Goal: Task Accomplishment & Management: Complete application form

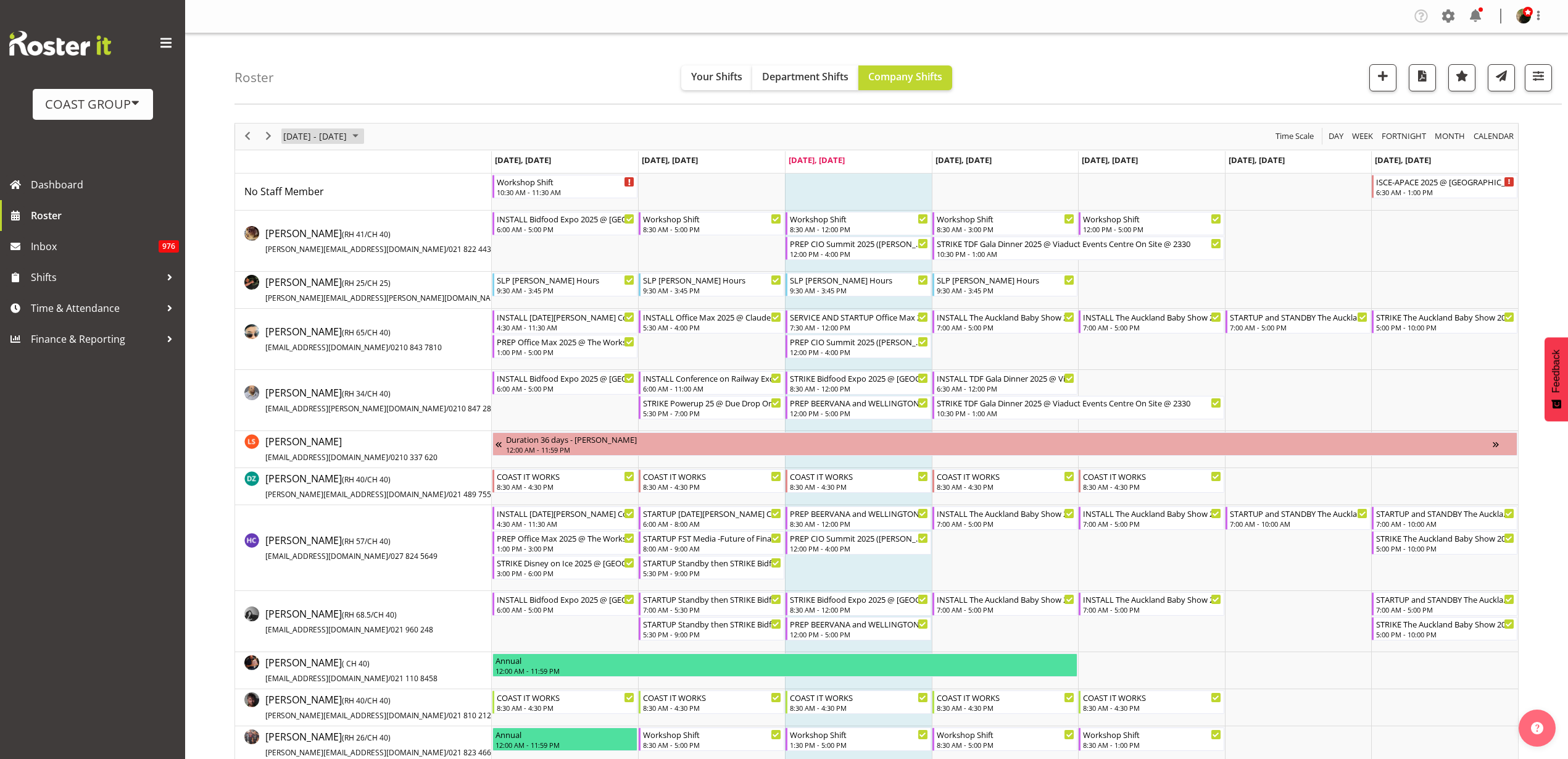
click at [325, 129] on span "[DATE] - [DATE]" at bounding box center [315, 136] width 66 height 15
click at [411, 165] on span "next month" at bounding box center [413, 168] width 21 height 22
click at [301, 230] on span "8" at bounding box center [296, 231] width 18 height 18
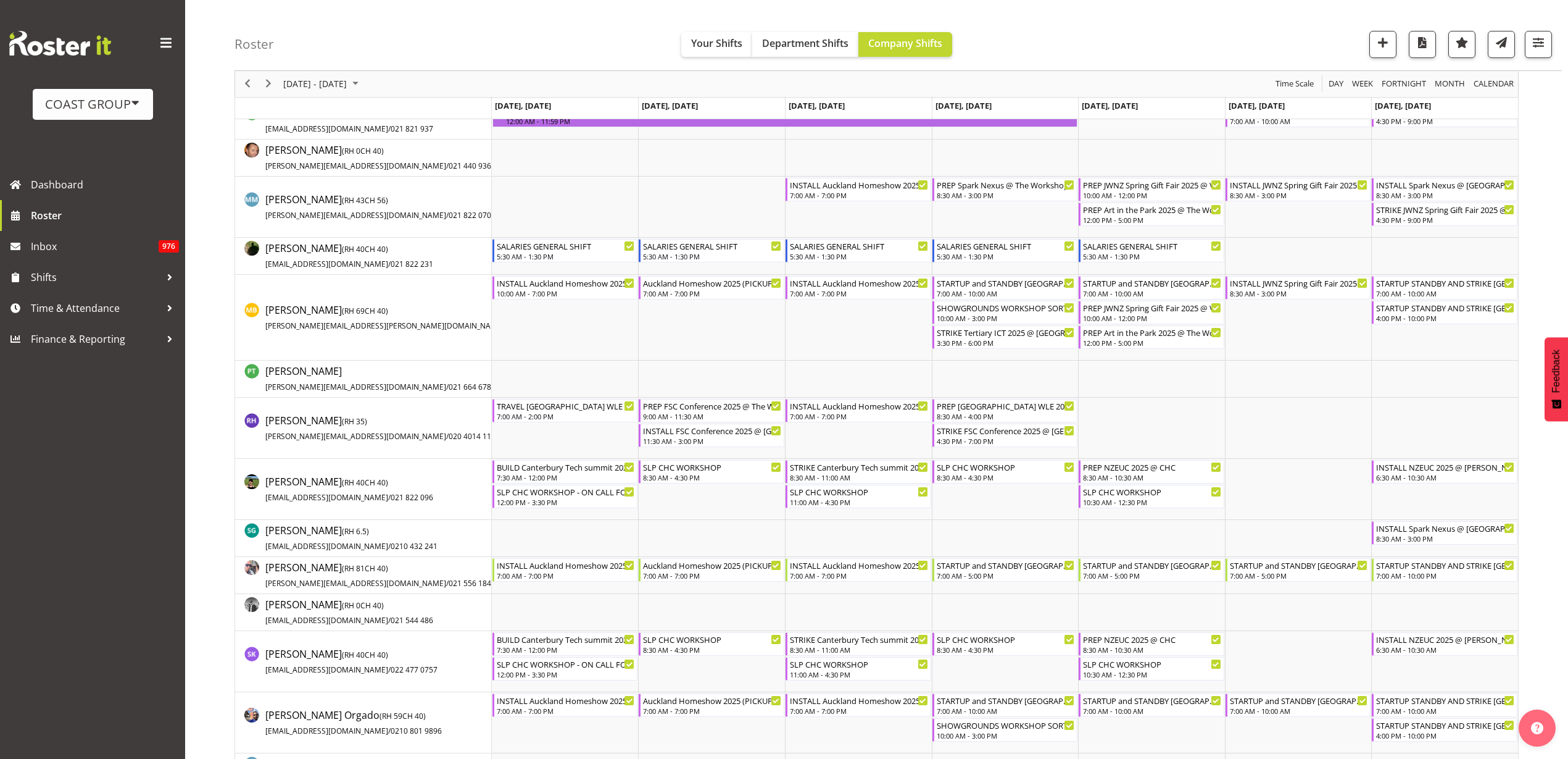
scroll to position [849, 0]
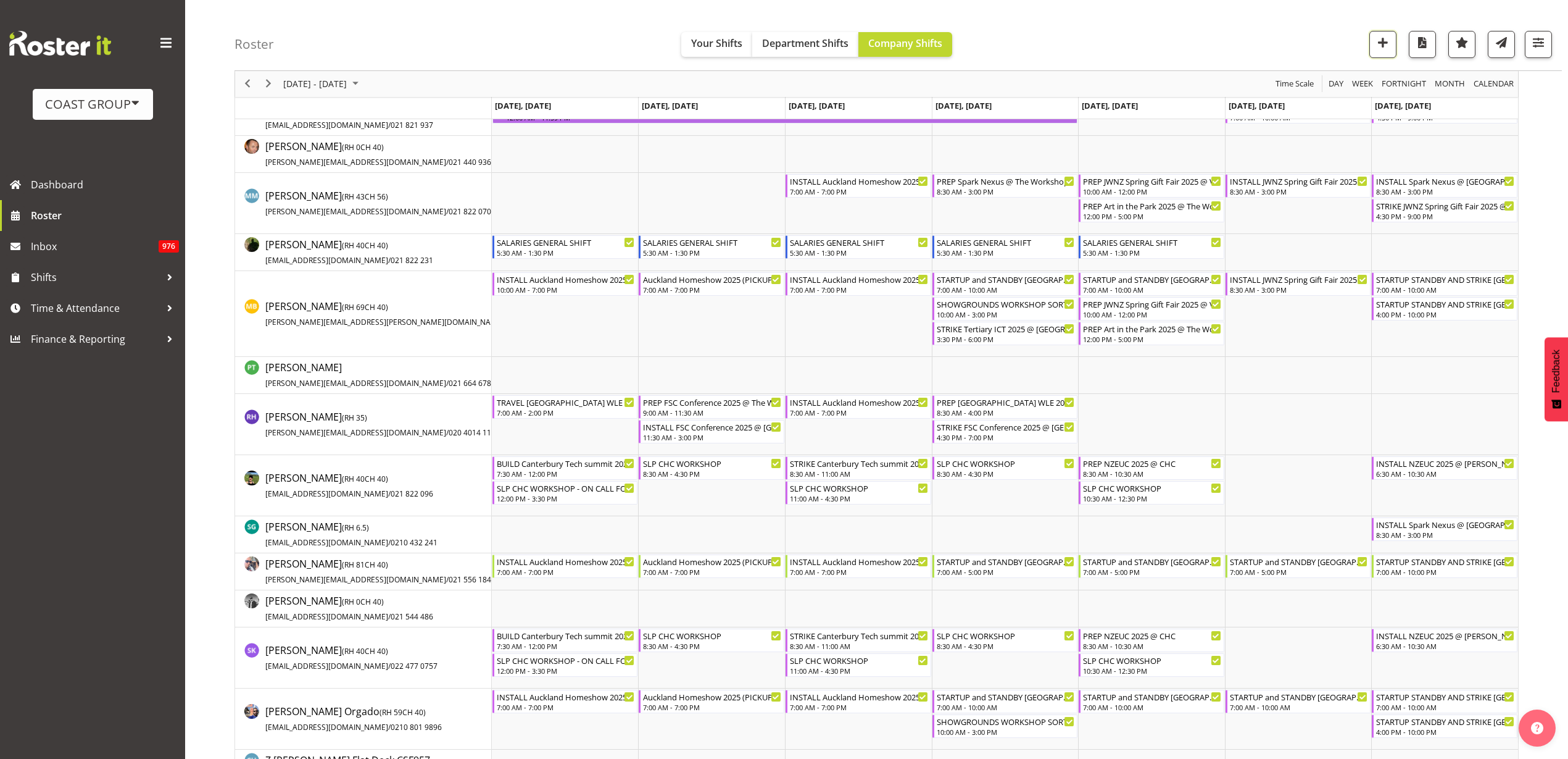
click at [1384, 44] on span "button" at bounding box center [1383, 43] width 16 height 16
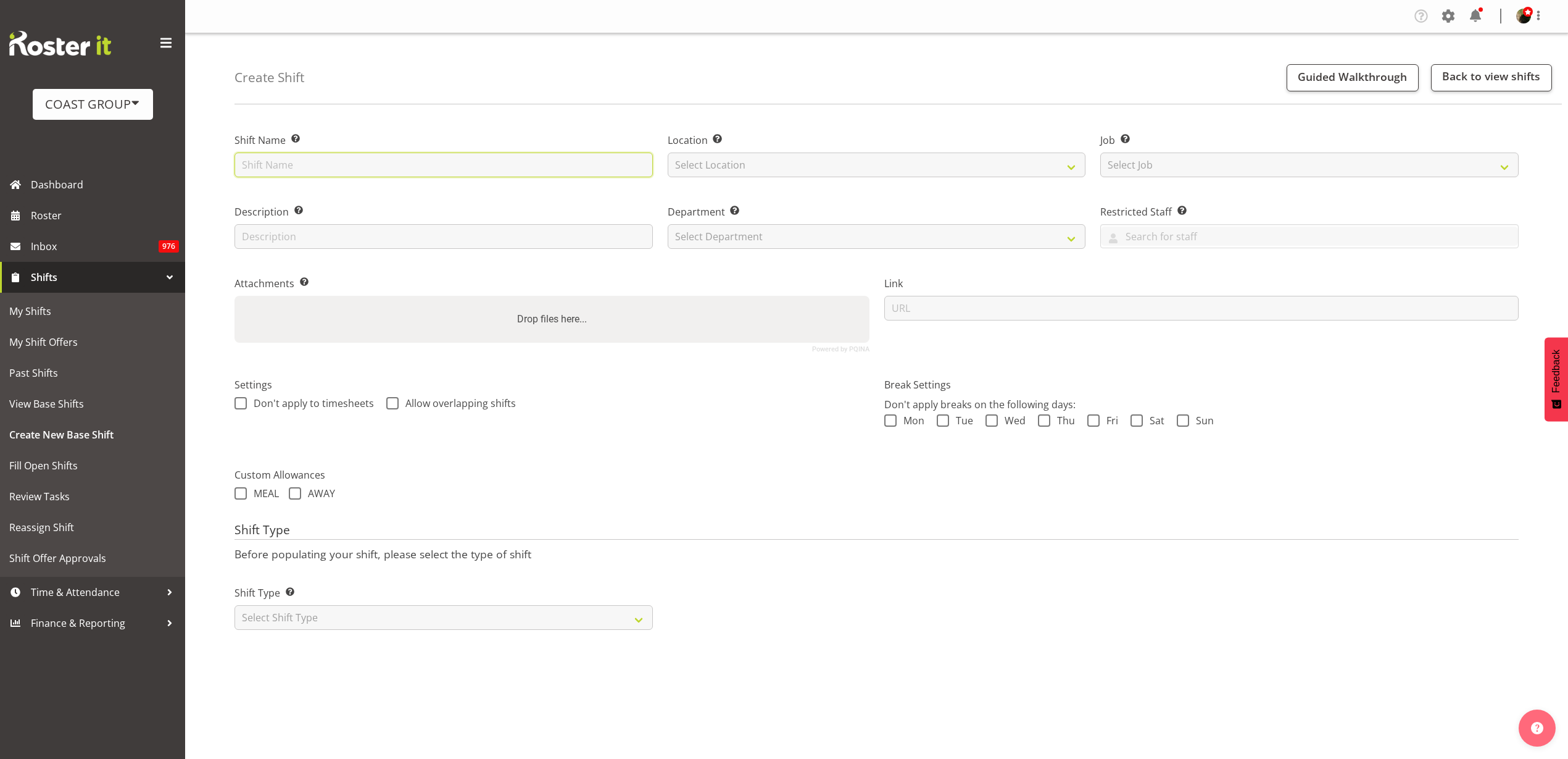
click at [438, 165] on input "text" at bounding box center [444, 165] width 419 height 25
type input "EEA 2025 @ Te Pae On Site @ 0700"
select select "541"
click at [1191, 169] on select "Select Job Create new job 1 Carlton Events 1 Carlton Hamilton 1 Carlton Welling…" at bounding box center [1309, 165] width 419 height 25
select select "0"
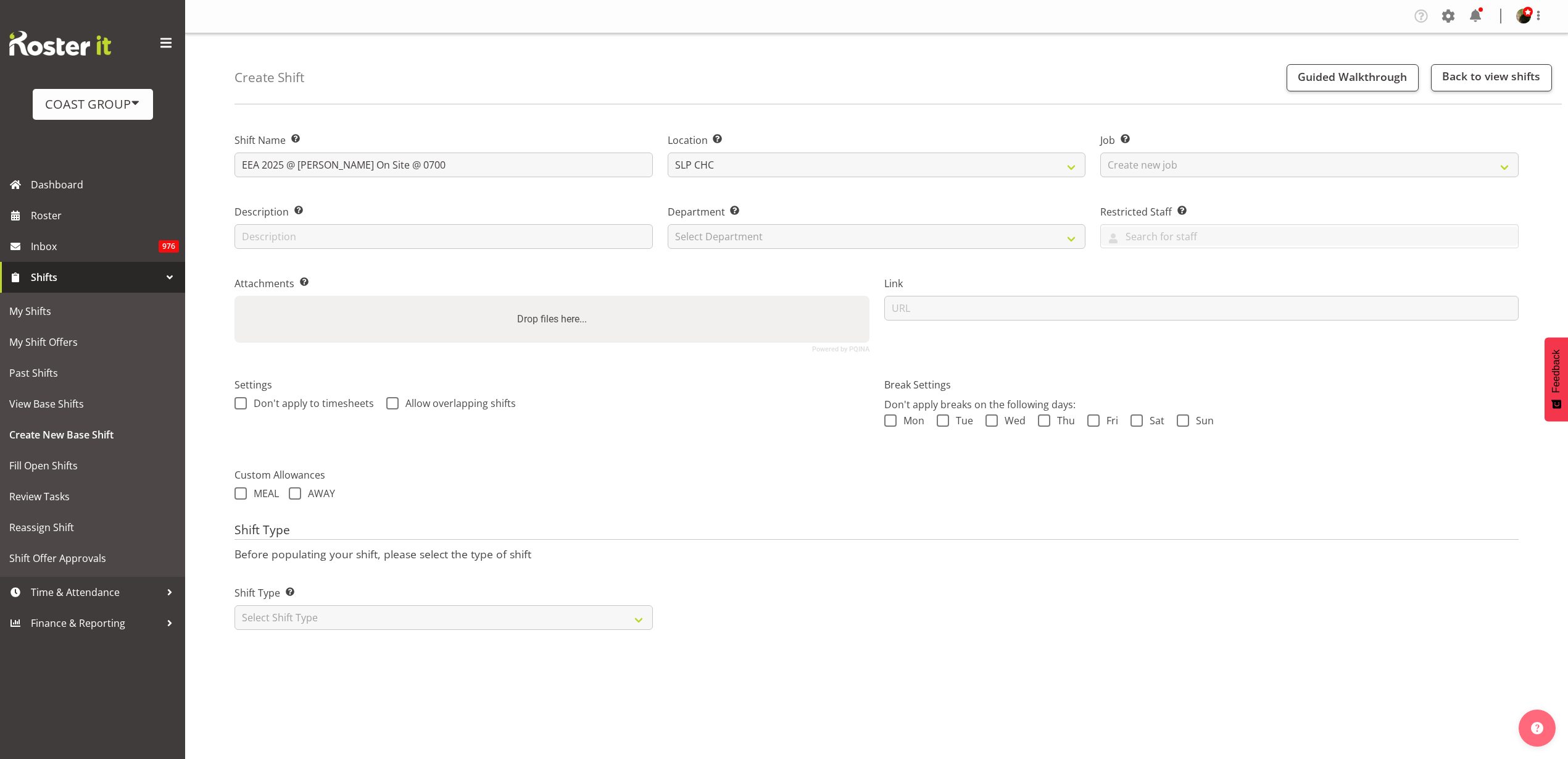
click at [1100, 153] on select "Select Job Create new job 1 Carlton Events 1 Carlton Hamilton 1 Carlton Welling…" at bounding box center [1309, 165] width 419 height 25
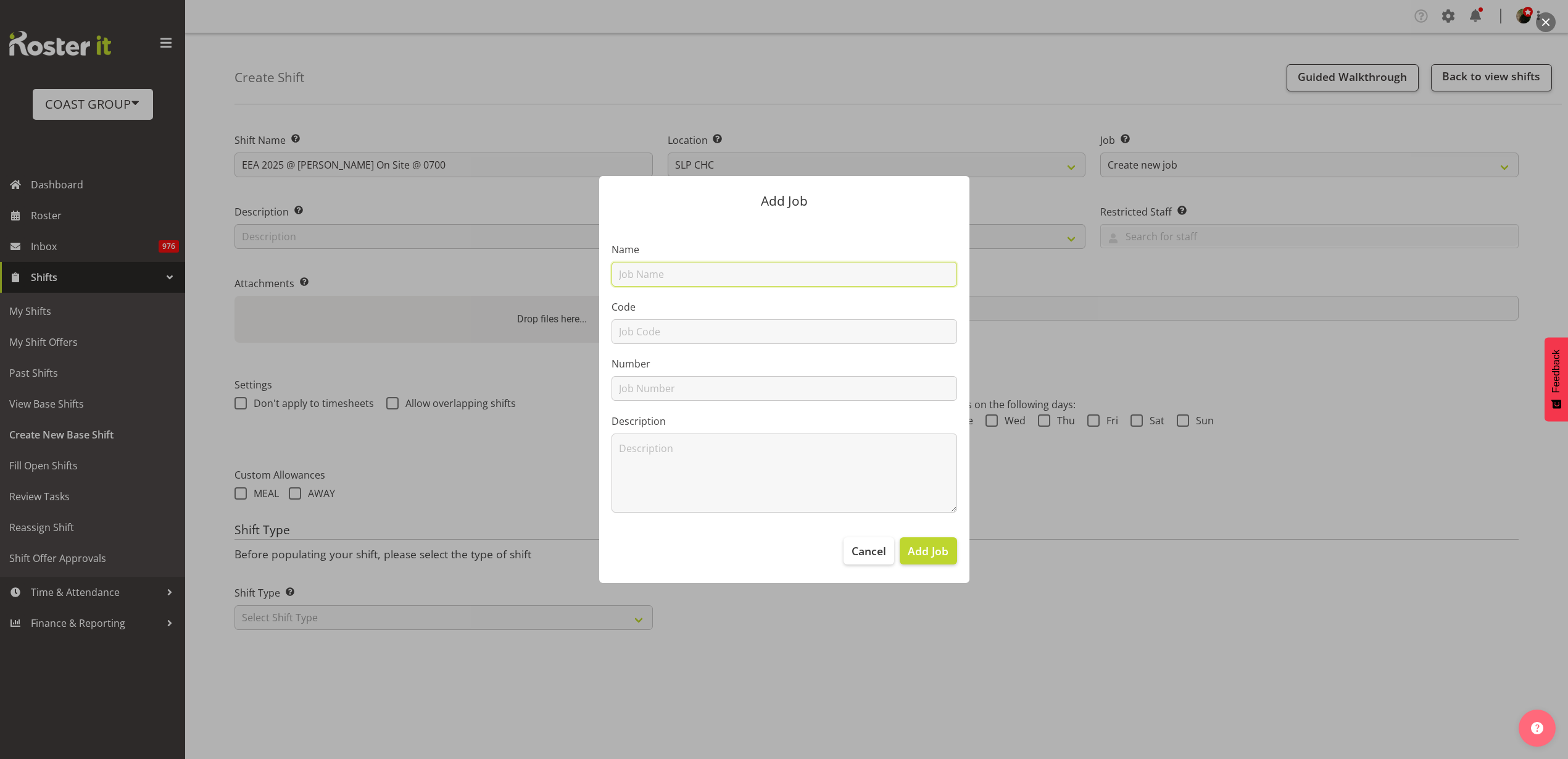
click at [734, 270] on input "text" at bounding box center [784, 274] width 346 height 25
type input "T250909-2 EEA 2025"
type input "T250909-2"
click at [931, 558] on span "Add Job" at bounding box center [928, 551] width 40 height 16
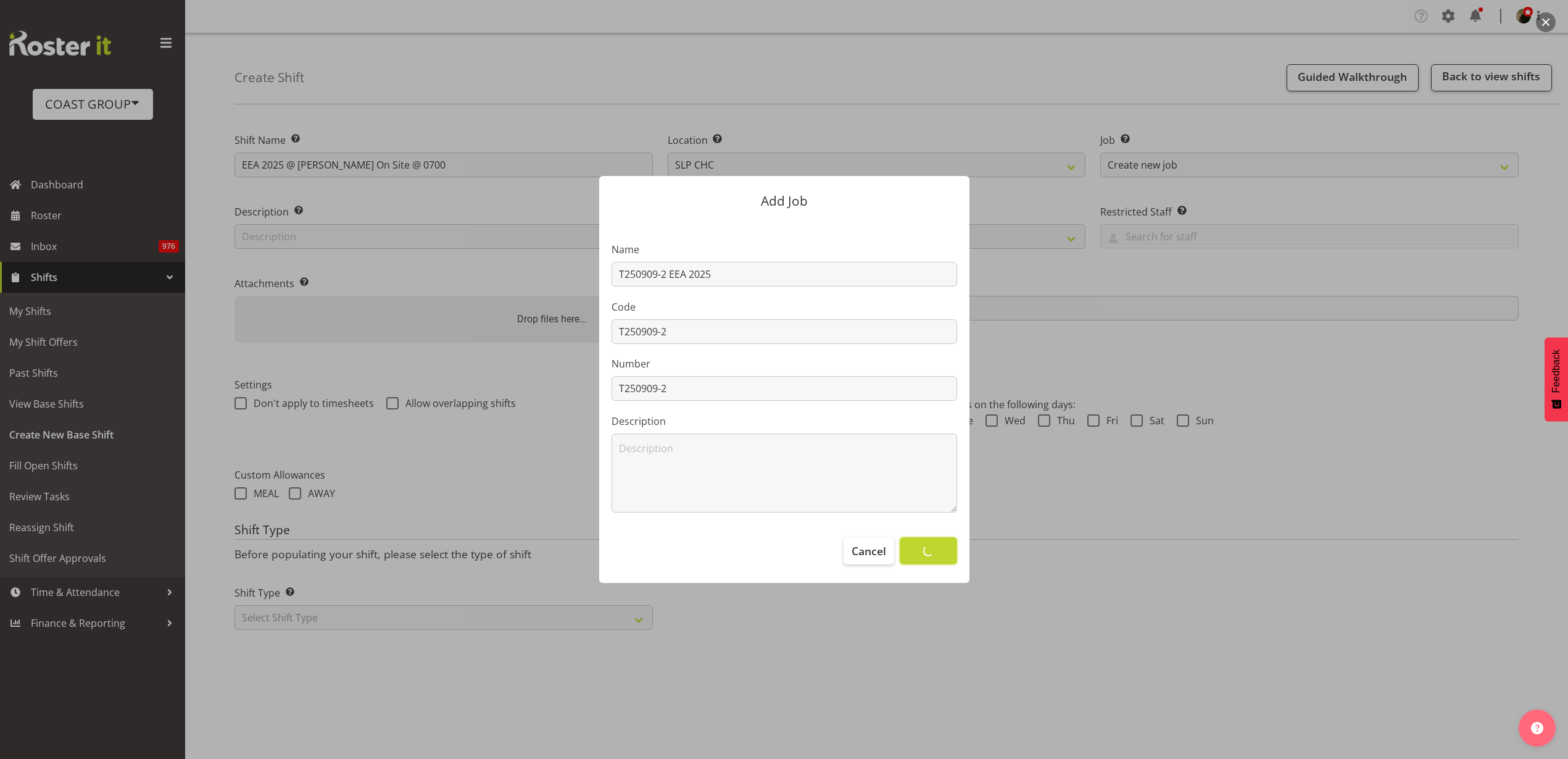
select select
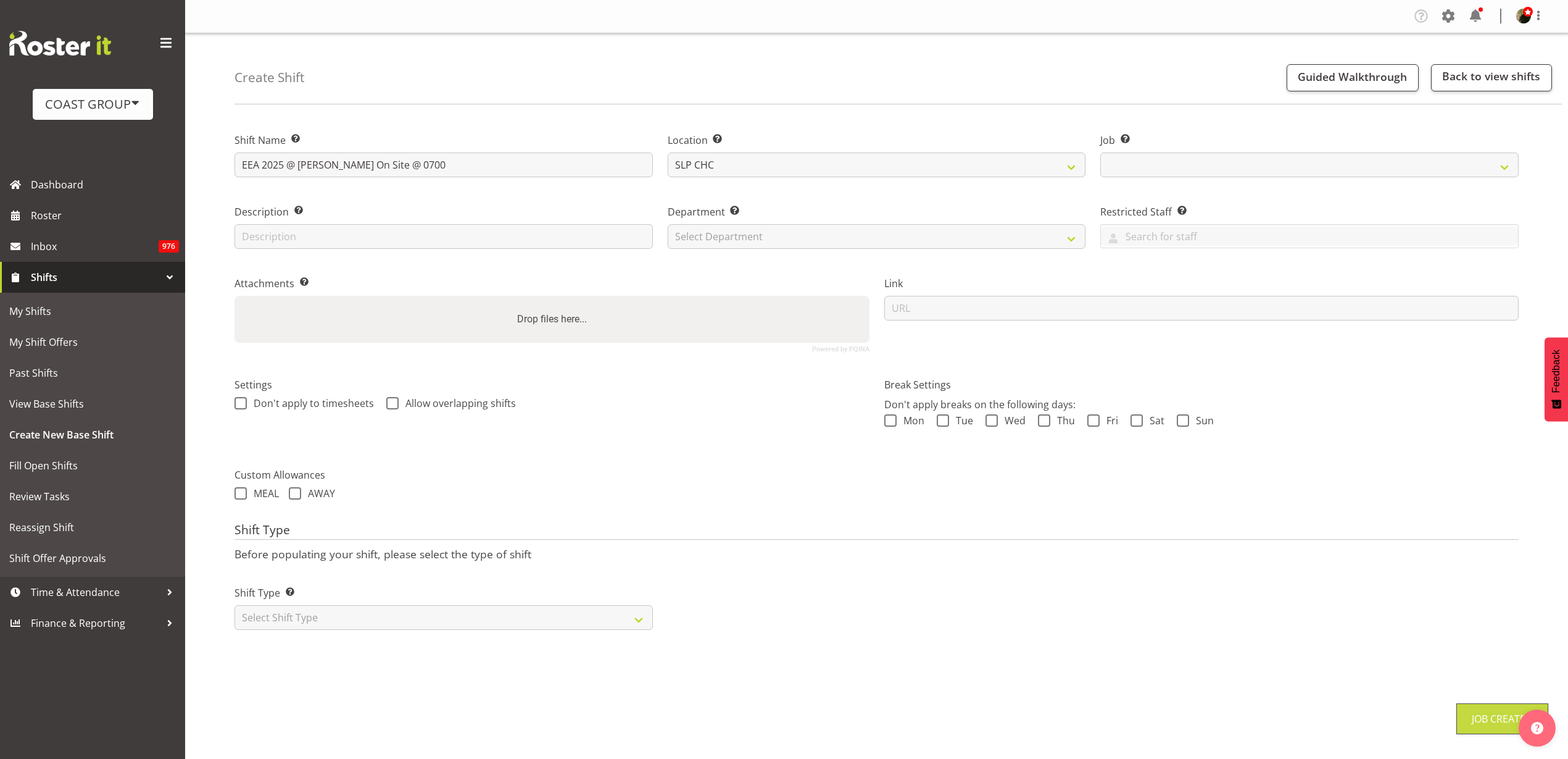
select select "10510"
click at [731, 234] on select "Select Department CARLTON EVENTS Carlton Hamilton Carlton Wellington DW AKL DW …" at bounding box center [877, 237] width 419 height 25
select select "23"
click at [668, 224] on select "Select Department CARLTON EVENTS Carlton Hamilton Carlton Wellington DW AKL DW …" at bounding box center [877, 237] width 419 height 25
click at [1066, 305] on input "url" at bounding box center [1202, 308] width 635 height 25
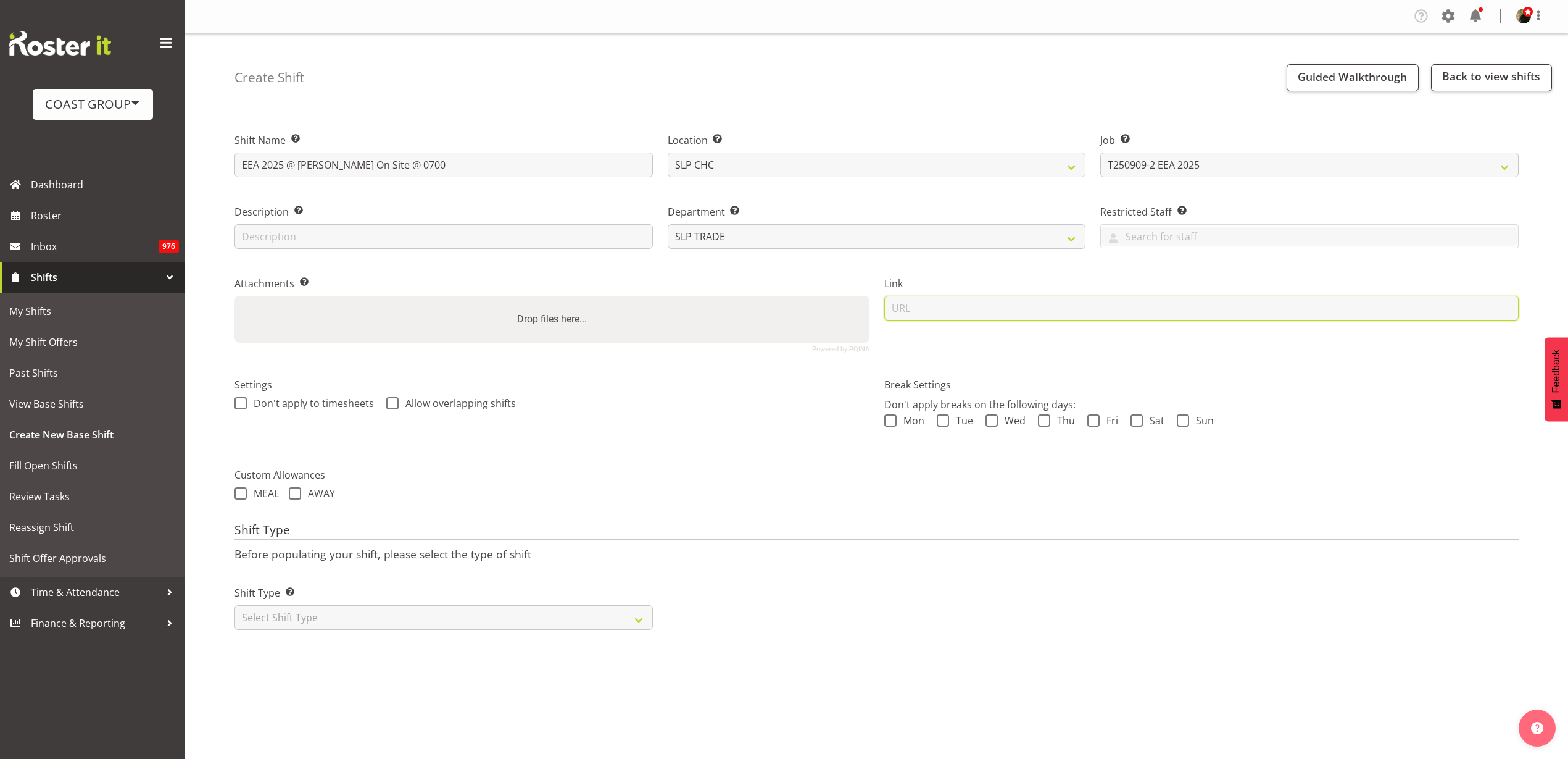
paste input "https://drive.google.com/drive/folders/1uzCmD3XHa9Ni0yfNnFRwfA3pvdbRcOVP"
type input "https://drive.google.com/drive/folders/1uzCmD3XHa9Ni0yfNnFRwfA3pvdbRcOVP"
click at [319, 615] on select "Select Shift Type One Off Shift Recurring Shift Rotating Shift" at bounding box center [444, 617] width 419 height 25
select select "recurring"
click at [234, 605] on select "Select Shift Type One Off Shift Recurring Shift Rotating Shift" at bounding box center [444, 617] width 419 height 25
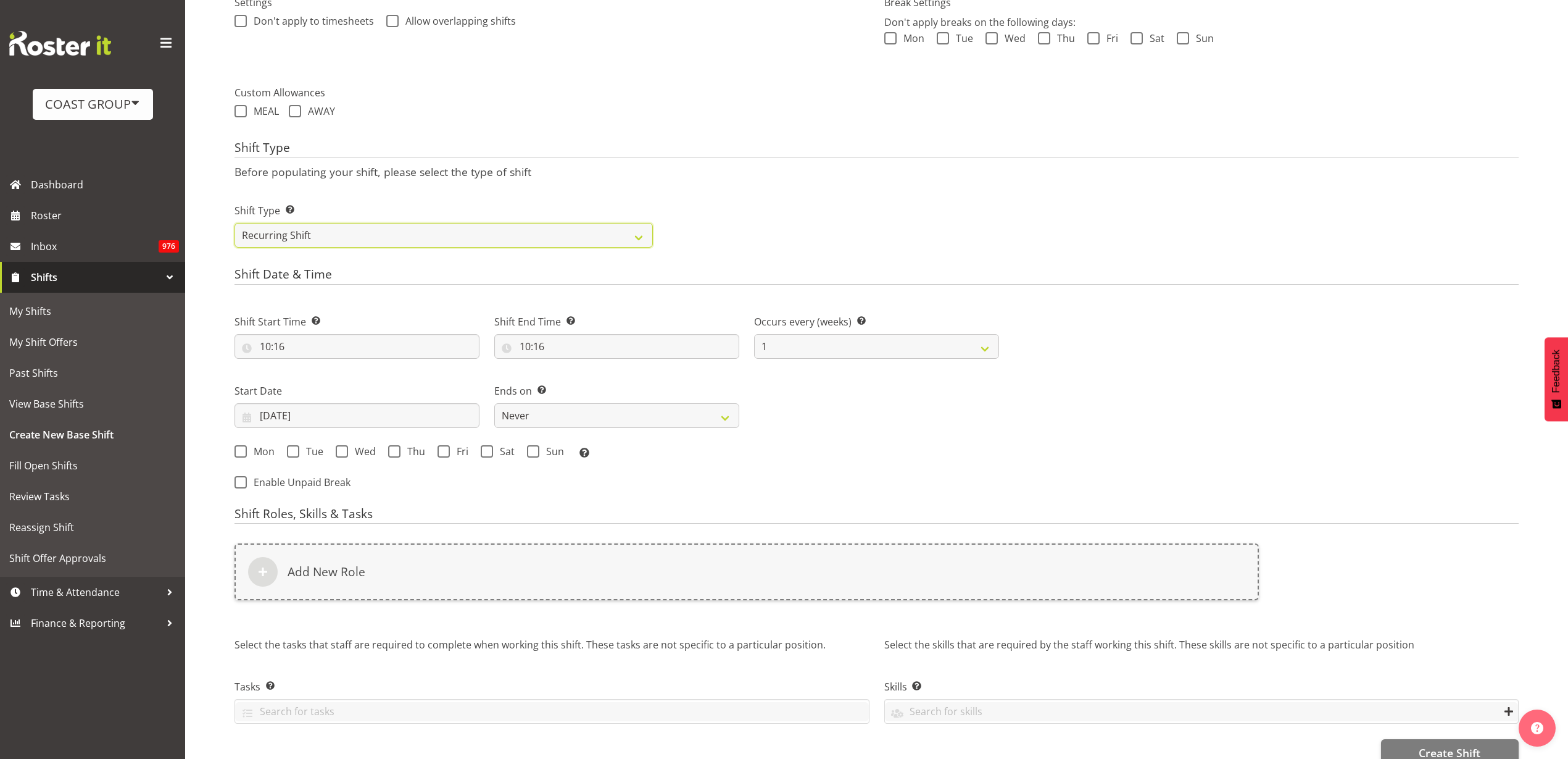
scroll to position [386, 0]
click at [308, 336] on input "10:16" at bounding box center [357, 343] width 245 height 25
select select "0"
type input "00:16"
select select "6"
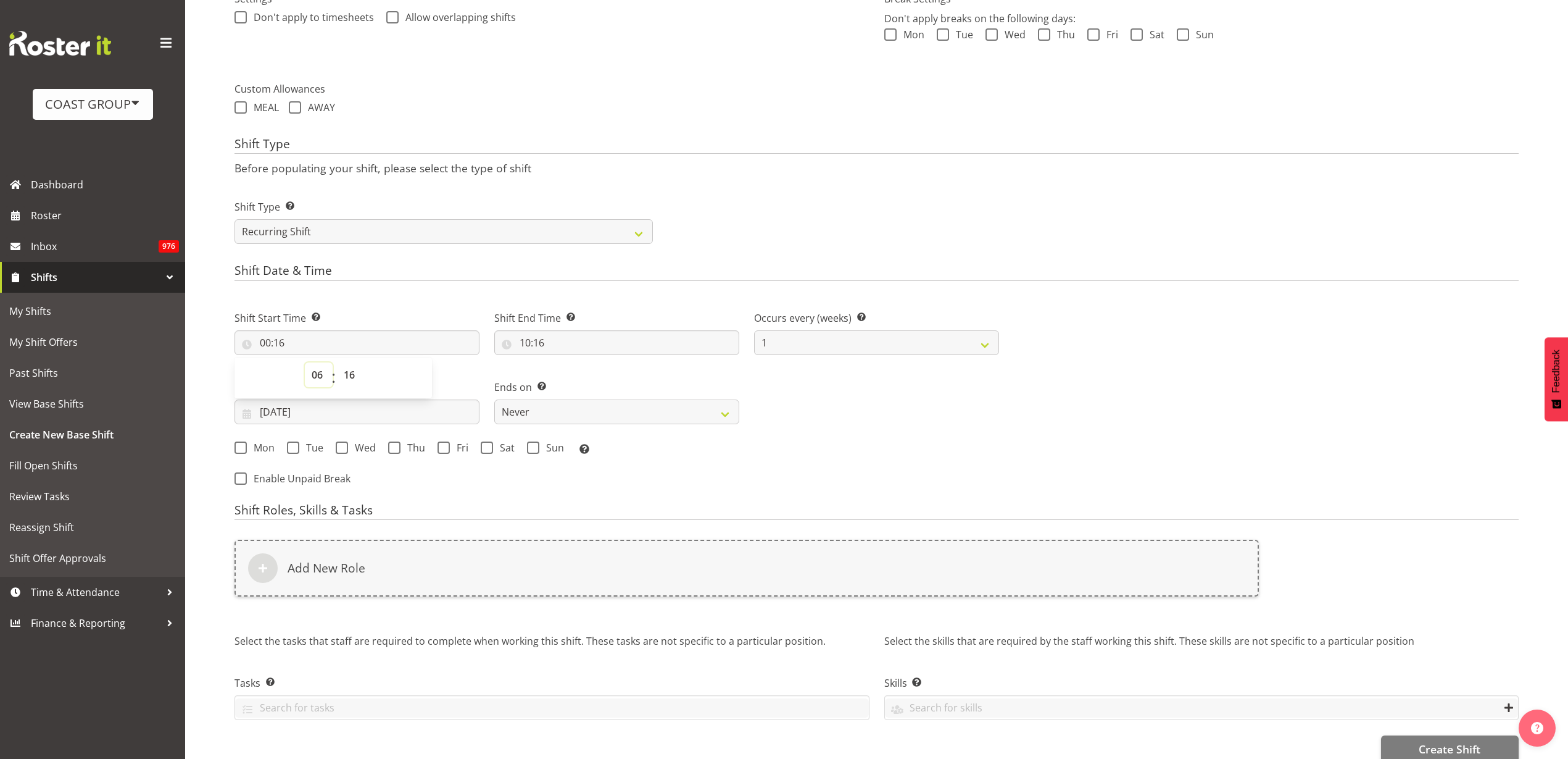
type input "06:16"
select select "30"
type input "06:30"
click at [577, 340] on input "10:16" at bounding box center [617, 343] width 245 height 25
click at [574, 372] on select "00 01 02 03 04 05 06 07 08 09 10 11 12 13 14 15 16 17 18 19 20 21 22 23" at bounding box center [579, 375] width 28 height 25
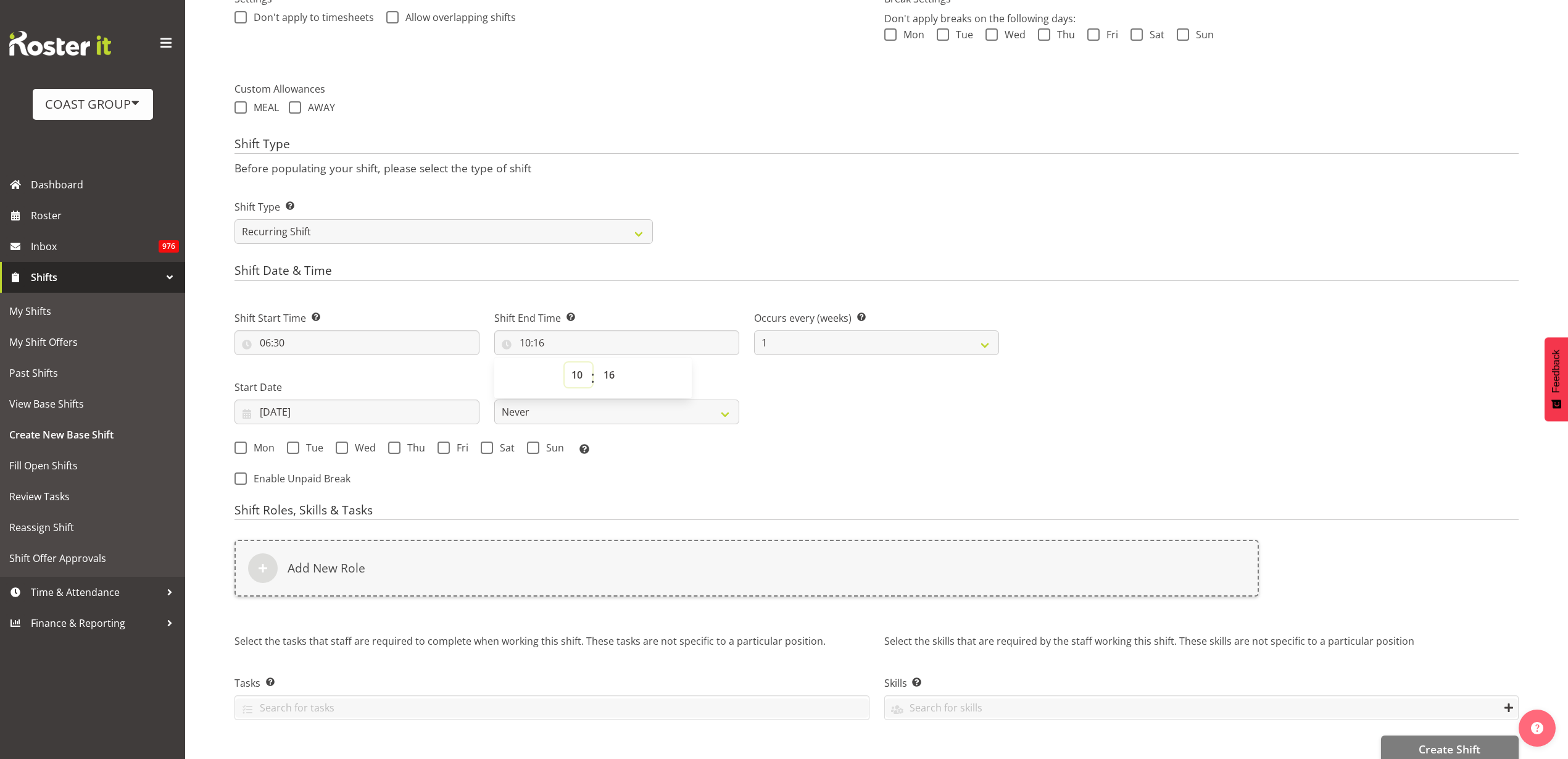
select select "16"
click at [565, 362] on select "00 01 02 03 04 05 06 07 08 09 10 11 12 13 14 15 16 17 18 19 20 21 22 23" at bounding box center [579, 375] width 28 height 25
type input "16:16"
select select "0"
type input "16:00"
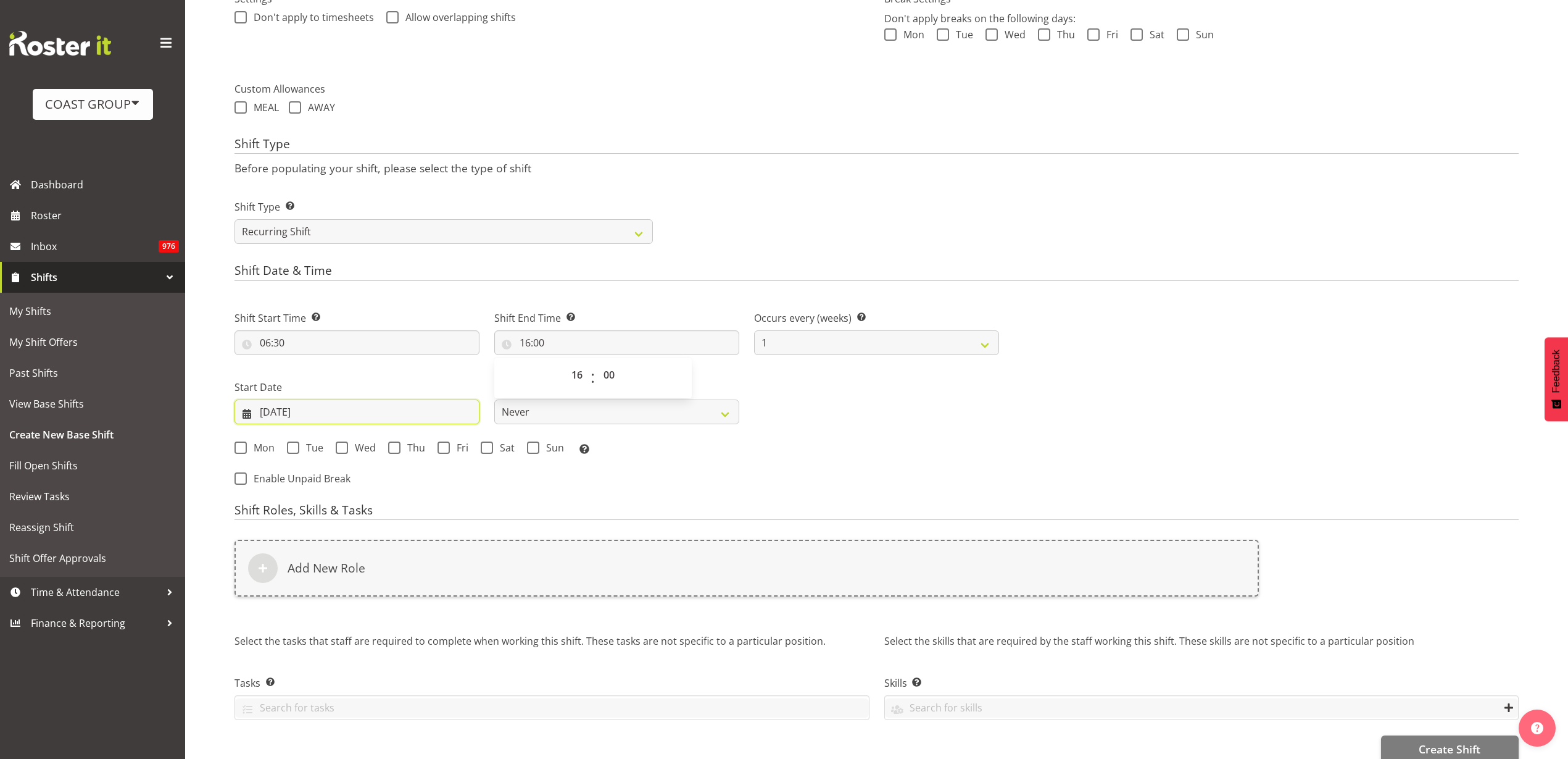
click at [287, 414] on input "13/08/2025" at bounding box center [357, 412] width 245 height 25
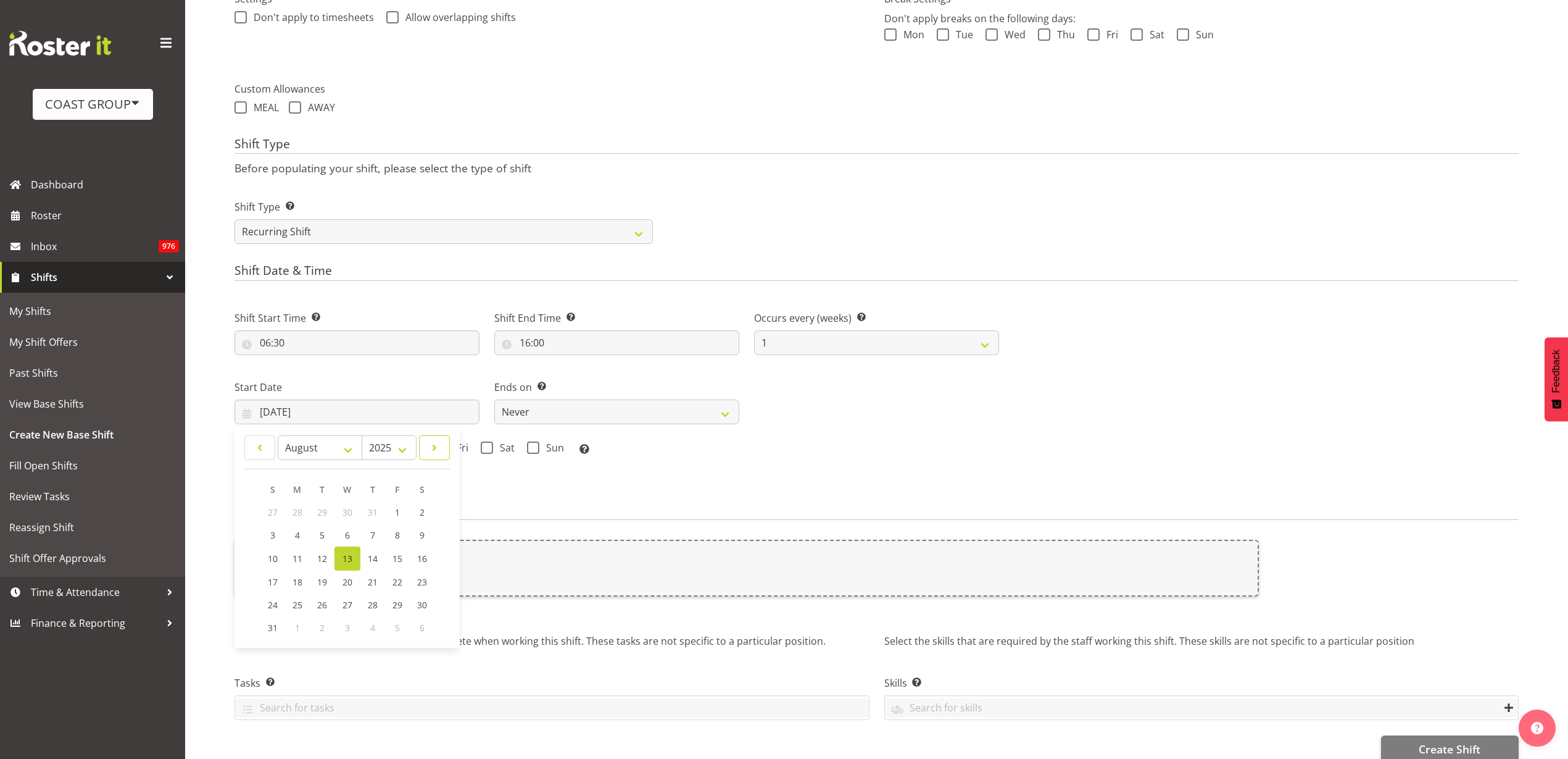
click at [443, 449] on link at bounding box center [435, 447] width 31 height 25
select select "8"
click at [271, 532] on span "7" at bounding box center [273, 535] width 5 height 12
type input "07/09/2025"
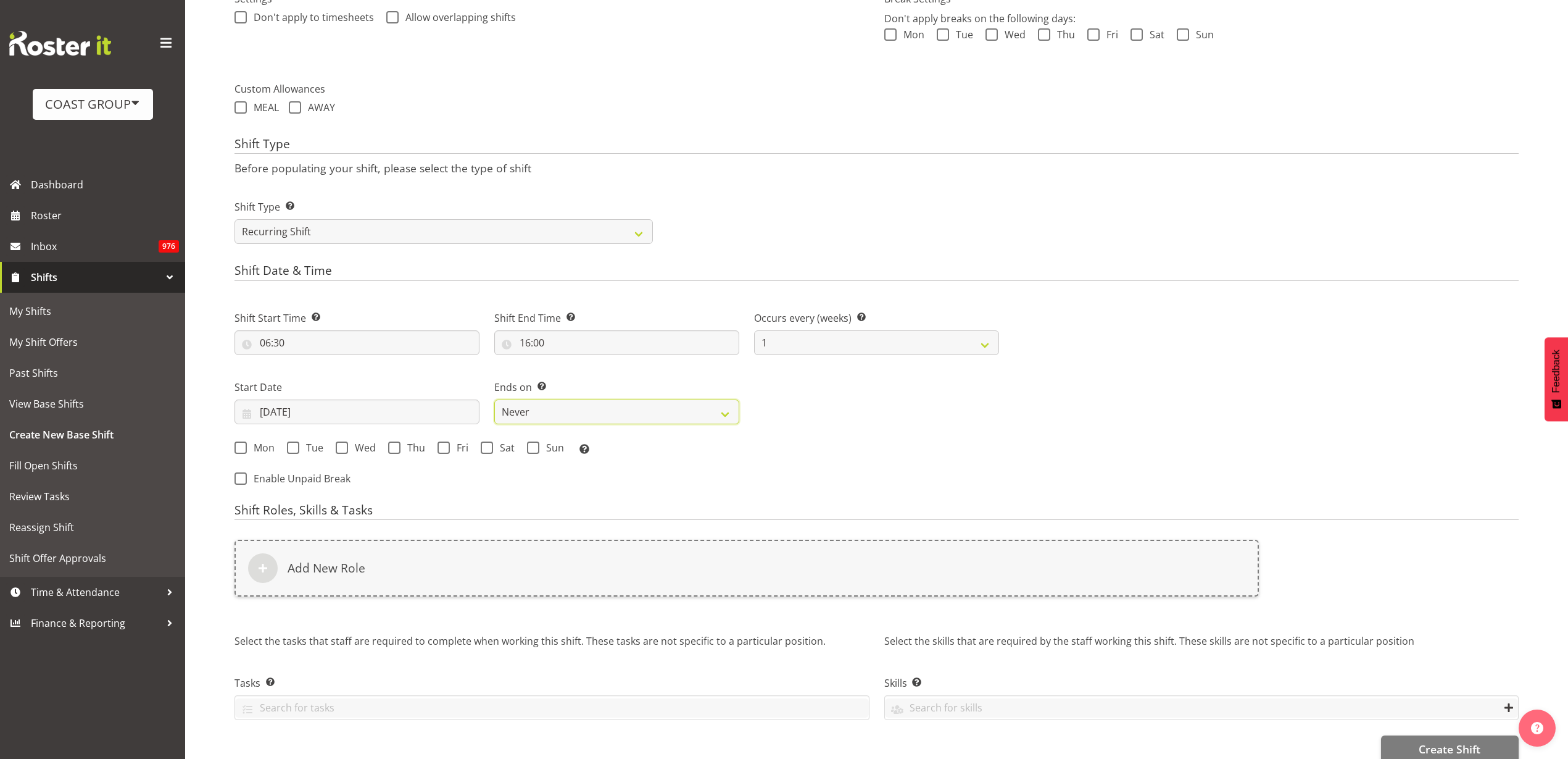
click at [573, 413] on select "Never On Date" at bounding box center [617, 412] width 245 height 25
select select "date"
click at [494, 400] on select "Never On Date" at bounding box center [617, 412] width 245 height 25
select select "7"
select select "2025"
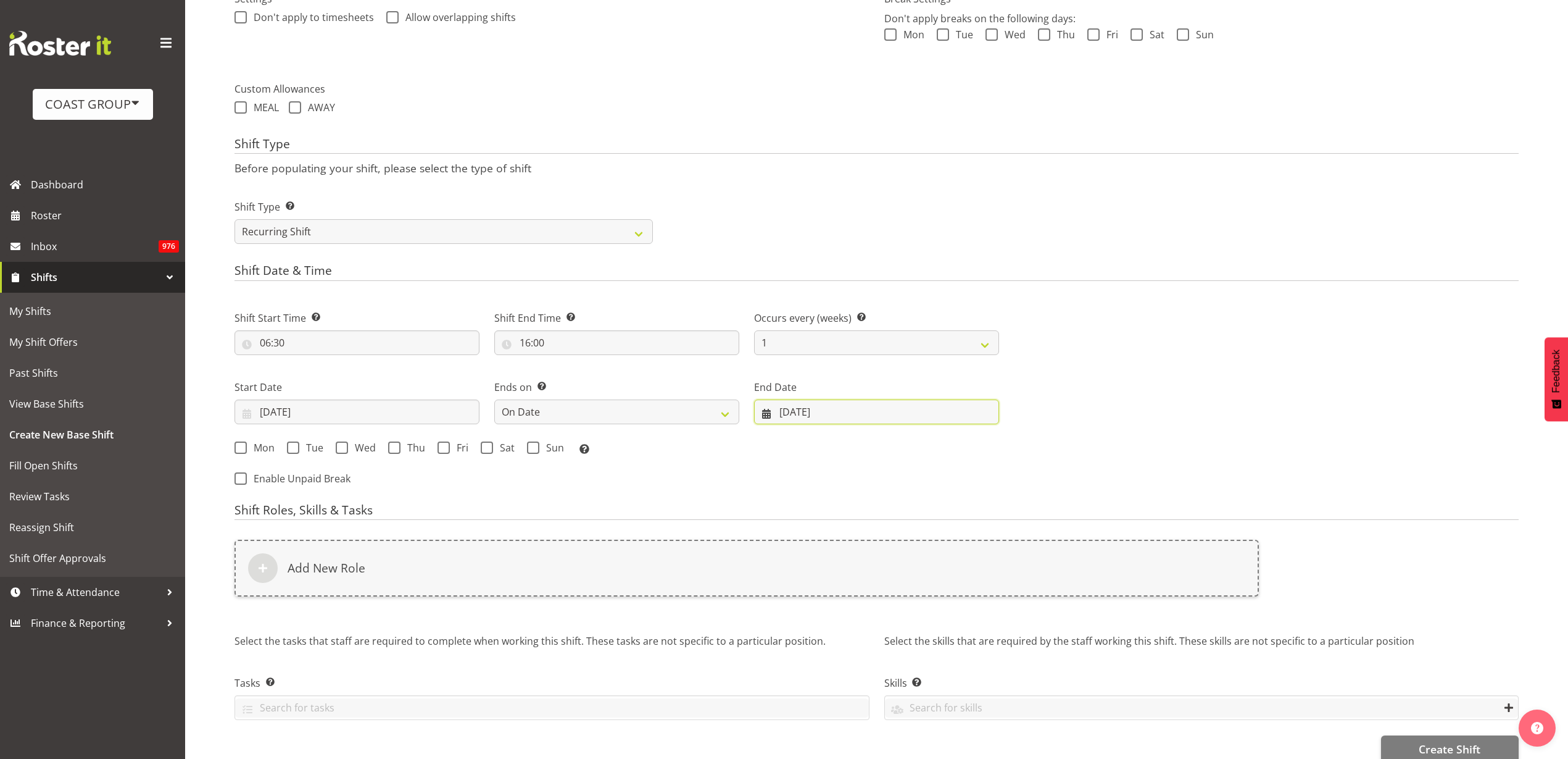
click at [809, 411] on input "13/08/2025" at bounding box center [877, 412] width 245 height 25
click at [971, 446] on span at bounding box center [974, 447] width 15 height 15
select select "8"
click at [914, 535] on span "11" at bounding box center [910, 535] width 10 height 12
type input "11/09/2025"
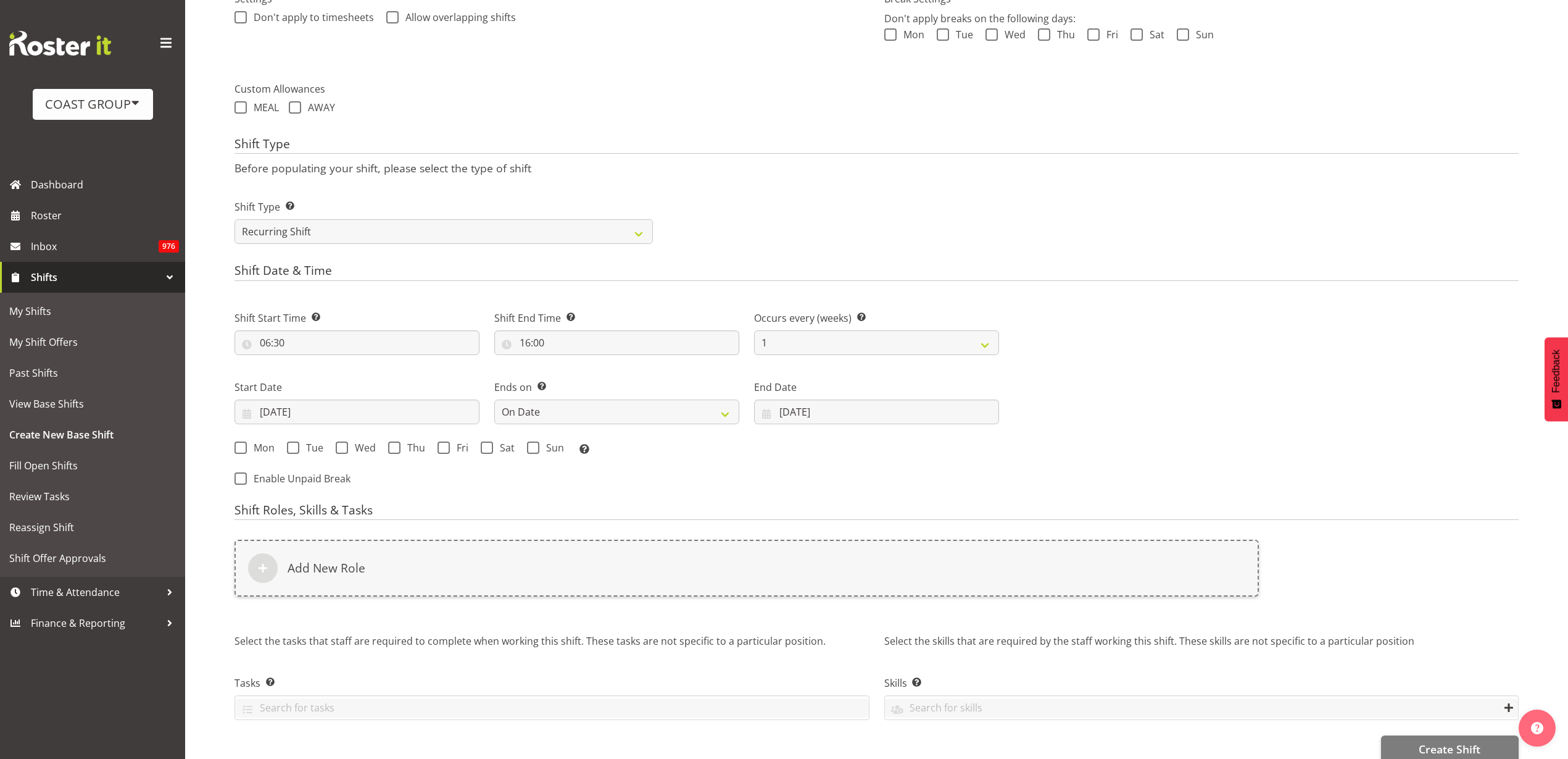
drag, startPoint x: 257, startPoint y: 445, endPoint x: 264, endPoint y: 445, distance: 7.0
click at [256, 444] on span "Mon" at bounding box center [261, 447] width 28 height 12
click at [242, 444] on input "Mon" at bounding box center [238, 447] width 8 height 8
checkbox input "true"
drag, startPoint x: 296, startPoint y: 446, endPoint x: 374, endPoint y: 445, distance: 78.0
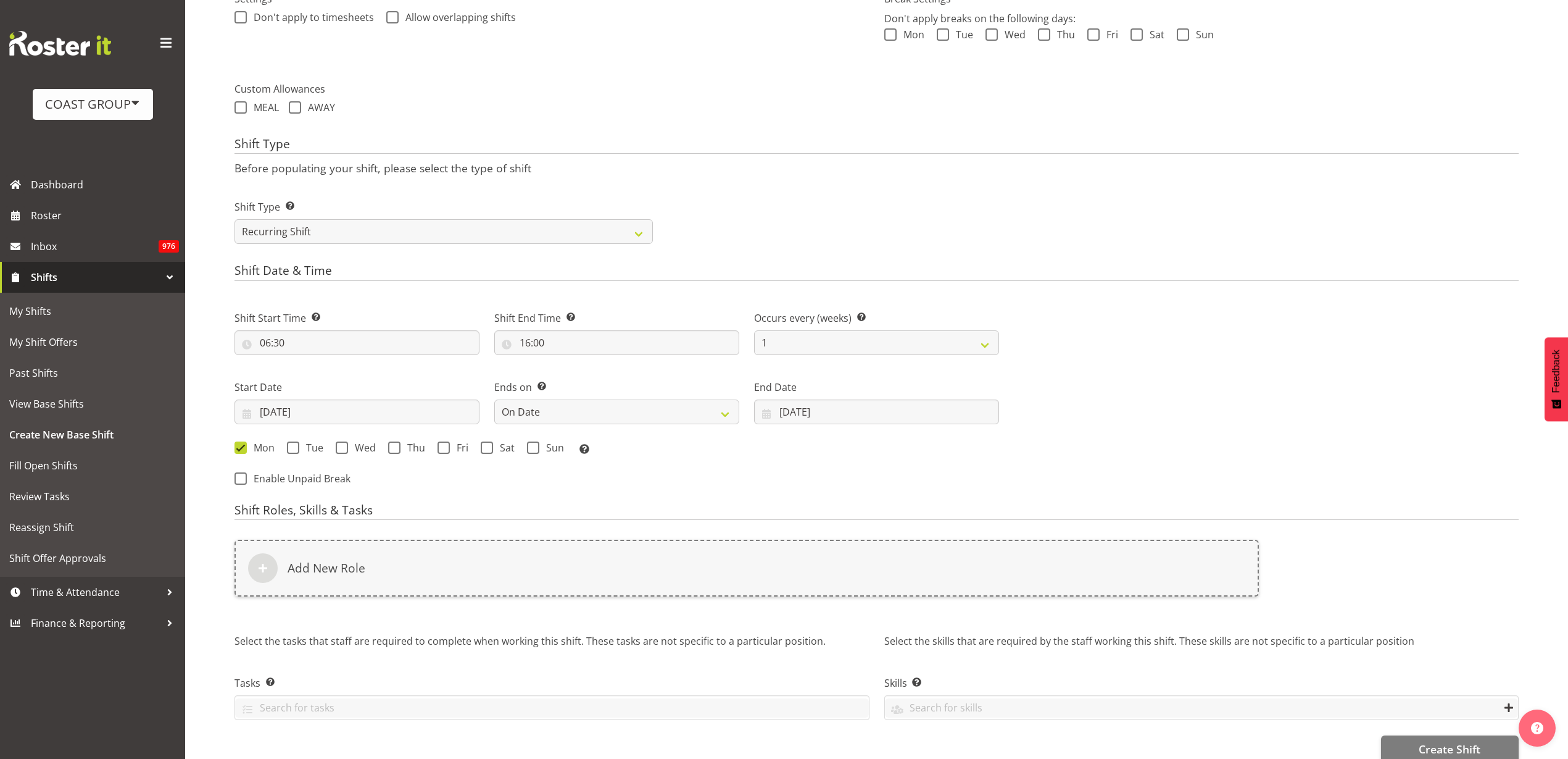
click at [297, 446] on span at bounding box center [293, 447] width 12 height 12
click at [295, 446] on input "Tue" at bounding box center [291, 447] width 8 height 8
checkbox input "true"
click at [353, 445] on span "Wed" at bounding box center [362, 447] width 28 height 12
click at [344, 445] on input "Wed" at bounding box center [339, 447] width 8 height 8
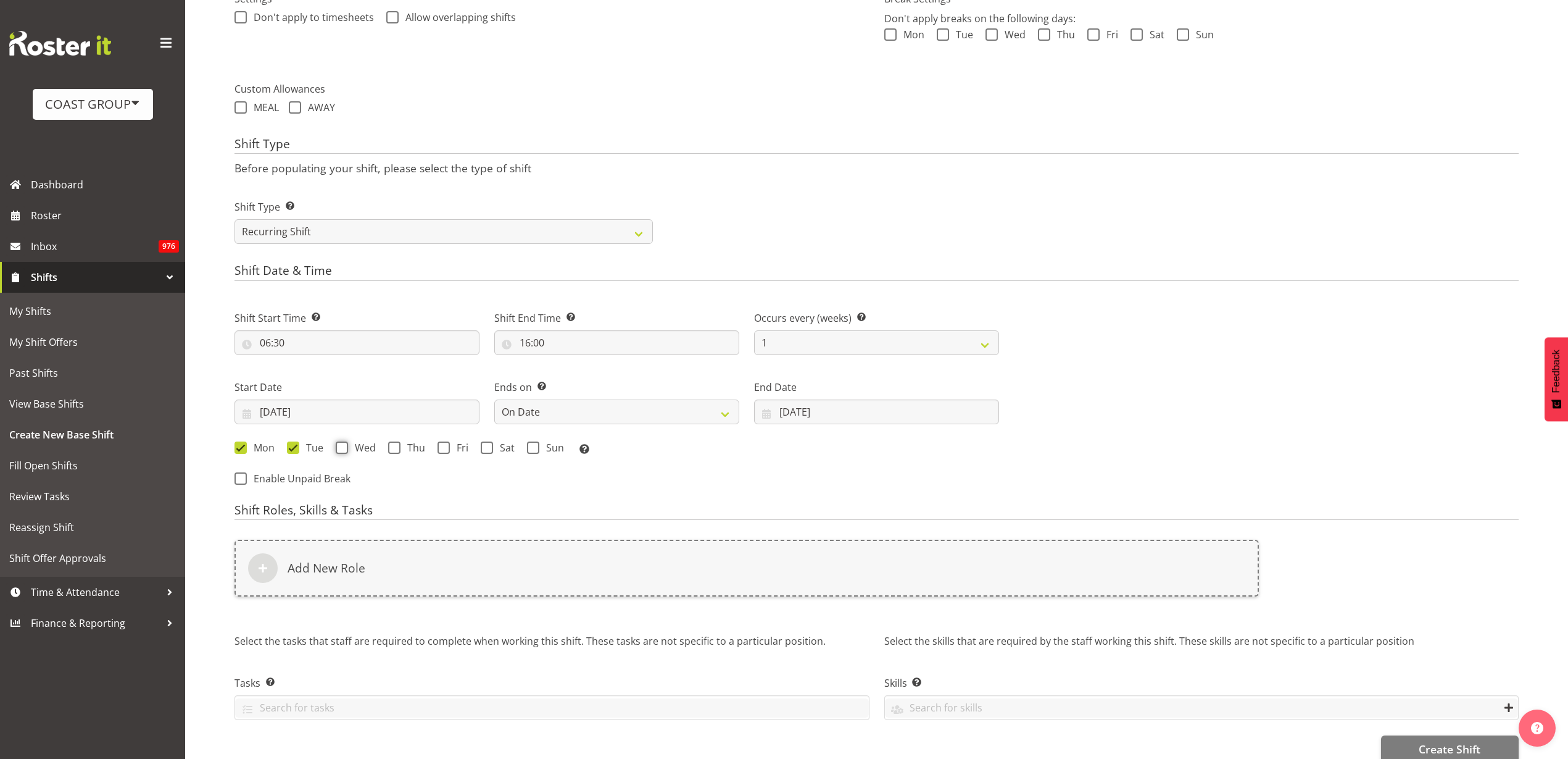
checkbox input "true"
drag, startPoint x: 401, startPoint y: 450, endPoint x: 447, endPoint y: 442, distance: 46.7
click at [402, 450] on span "Thu" at bounding box center [413, 447] width 25 height 12
click at [396, 450] on input "Thu" at bounding box center [391, 447] width 8 height 8
checkbox input "true"
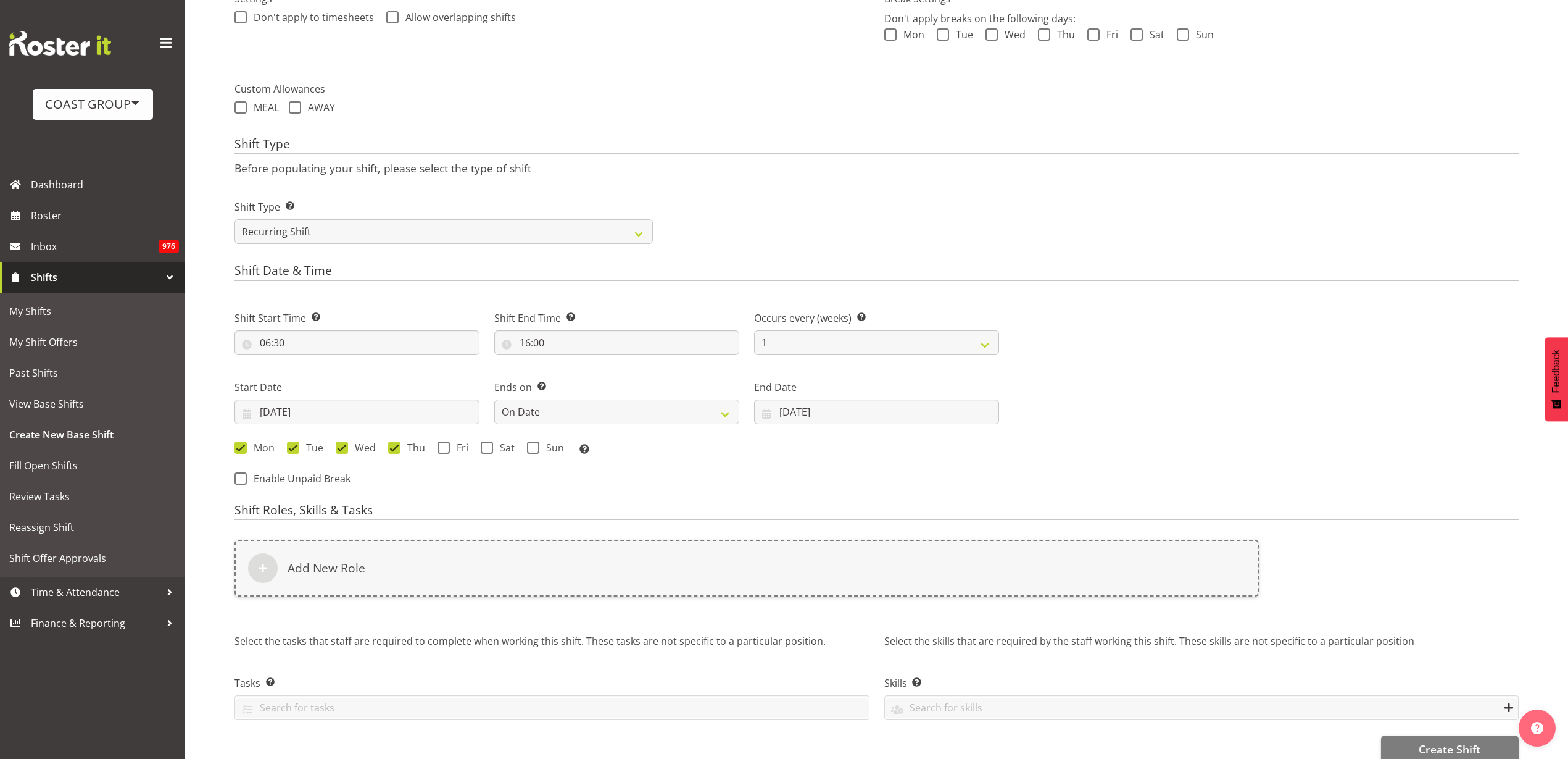
drag, startPoint x: 454, startPoint y: 443, endPoint x: 470, endPoint y: 443, distance: 16.0
click at [455, 445] on span "Fri" at bounding box center [459, 447] width 18 height 12
click at [446, 445] on input "Fri" at bounding box center [441, 447] width 8 height 8
checkbox input "true"
click at [497, 450] on span "Sat" at bounding box center [503, 447] width 21 height 12
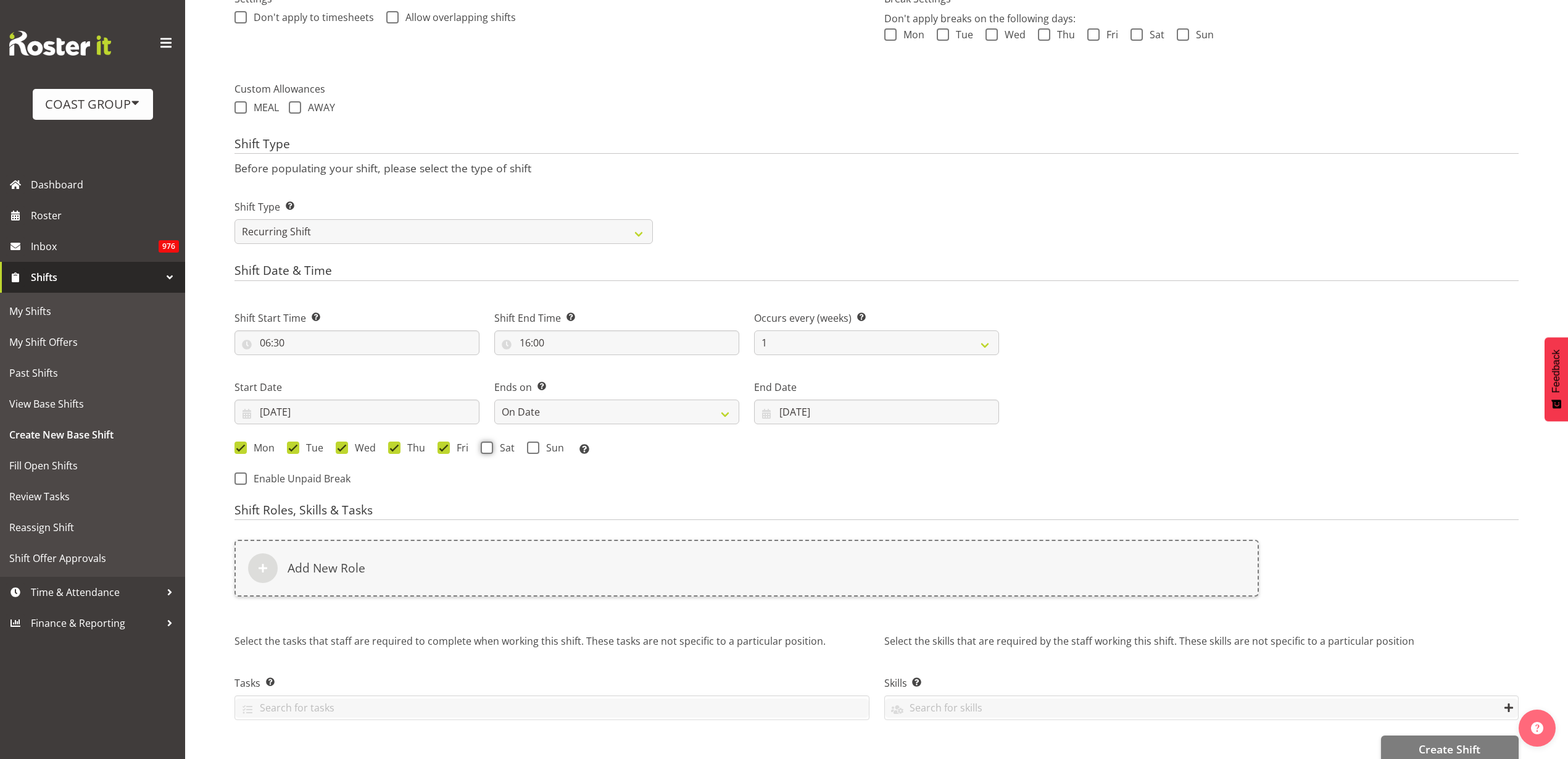
click at [488, 450] on input "Sat" at bounding box center [485, 447] width 8 height 8
checkbox input "true"
click at [539, 445] on span "Sun" at bounding box center [552, 447] width 25 height 12
click at [535, 445] on input "Sun" at bounding box center [531, 447] width 8 height 8
checkbox input "true"
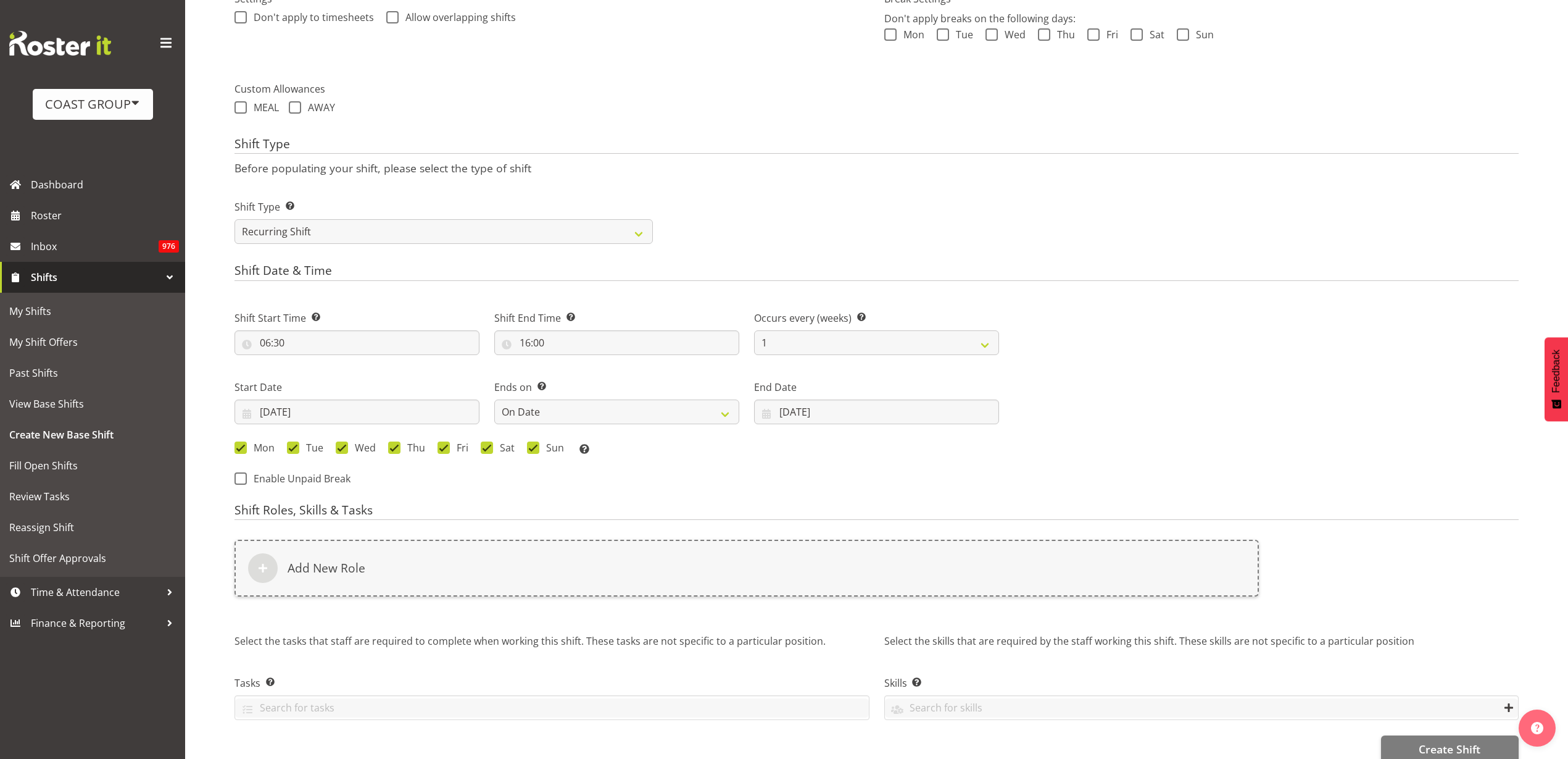
click at [507, 555] on div "Add New Role" at bounding box center [746, 567] width 1025 height 57
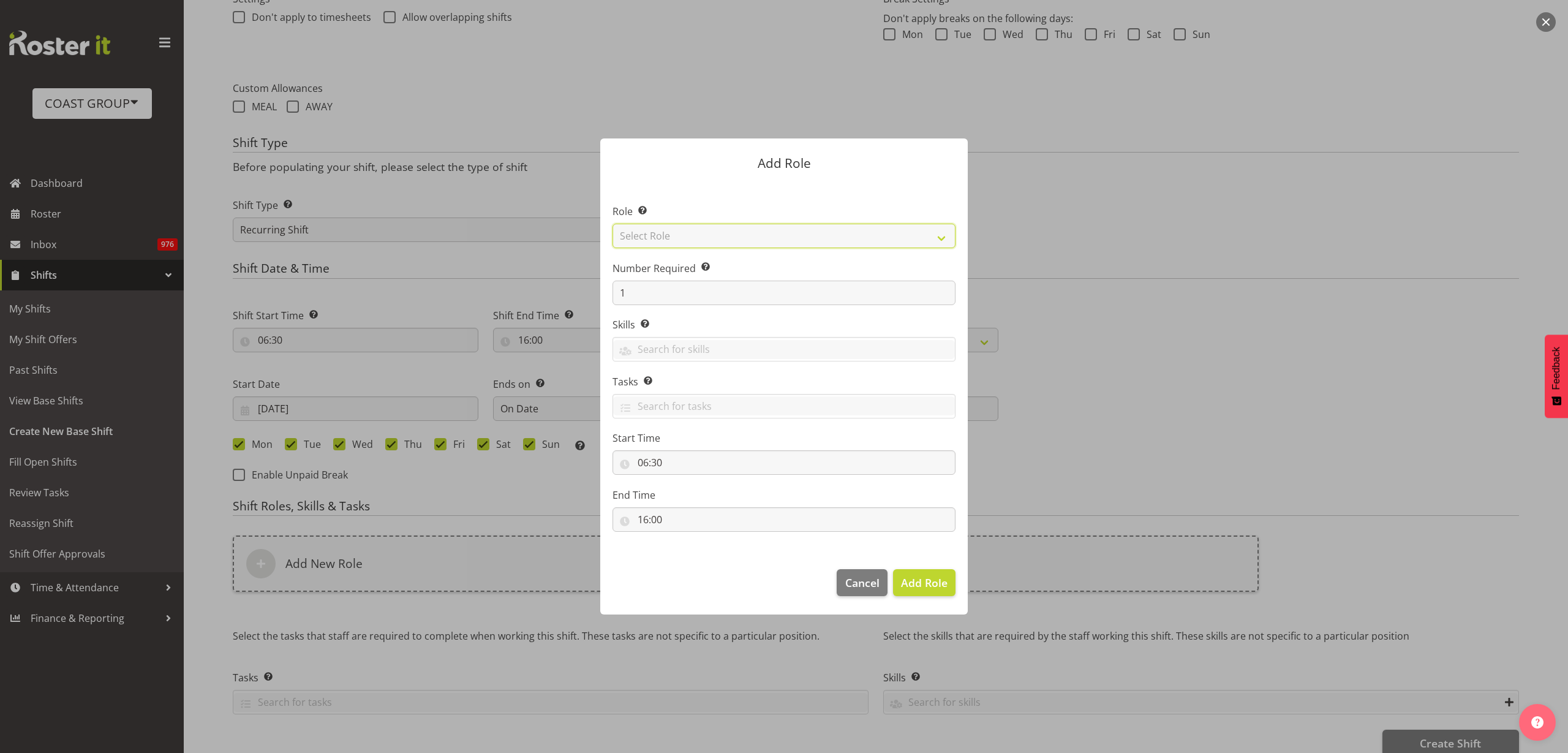
click at [848, 230] on select "Select Role ACCOUNT MANAGER ACCOUNT MANAGER DW ACCOUNTS AKL DIANNA VEHICLES AKL…" at bounding box center [784, 236] width 343 height 25
select select "247"
click at [612, 224] on select "Select Role ACCOUNT MANAGER ACCOUNT MANAGER DW ACCOUNTS AKL DIANNA VEHICLES AKL…" at bounding box center [784, 236] width 343 height 25
click at [913, 582] on span "Add Role" at bounding box center [924, 582] width 47 height 15
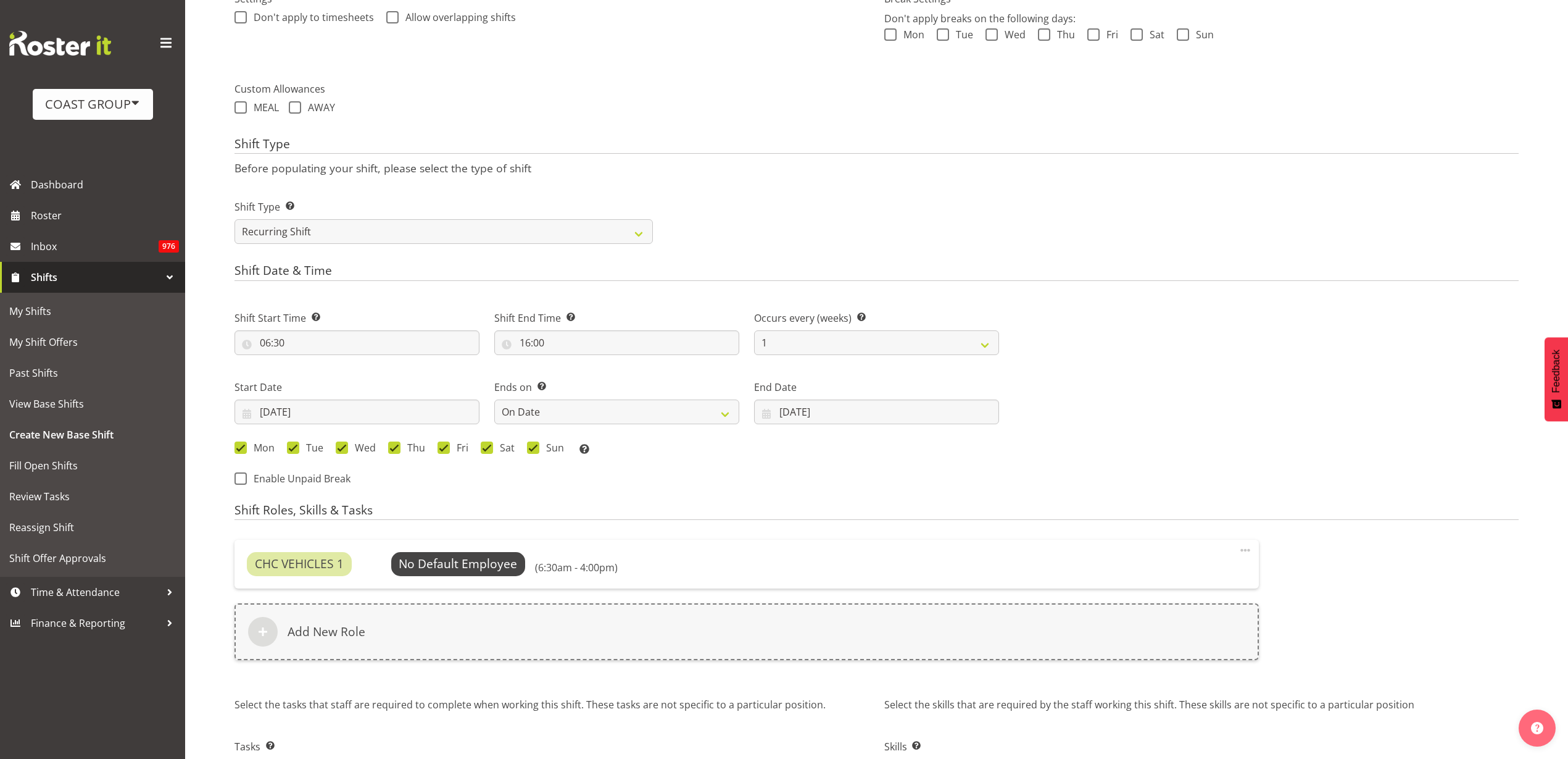
click at [414, 642] on div "Add New Role" at bounding box center [746, 631] width 1025 height 57
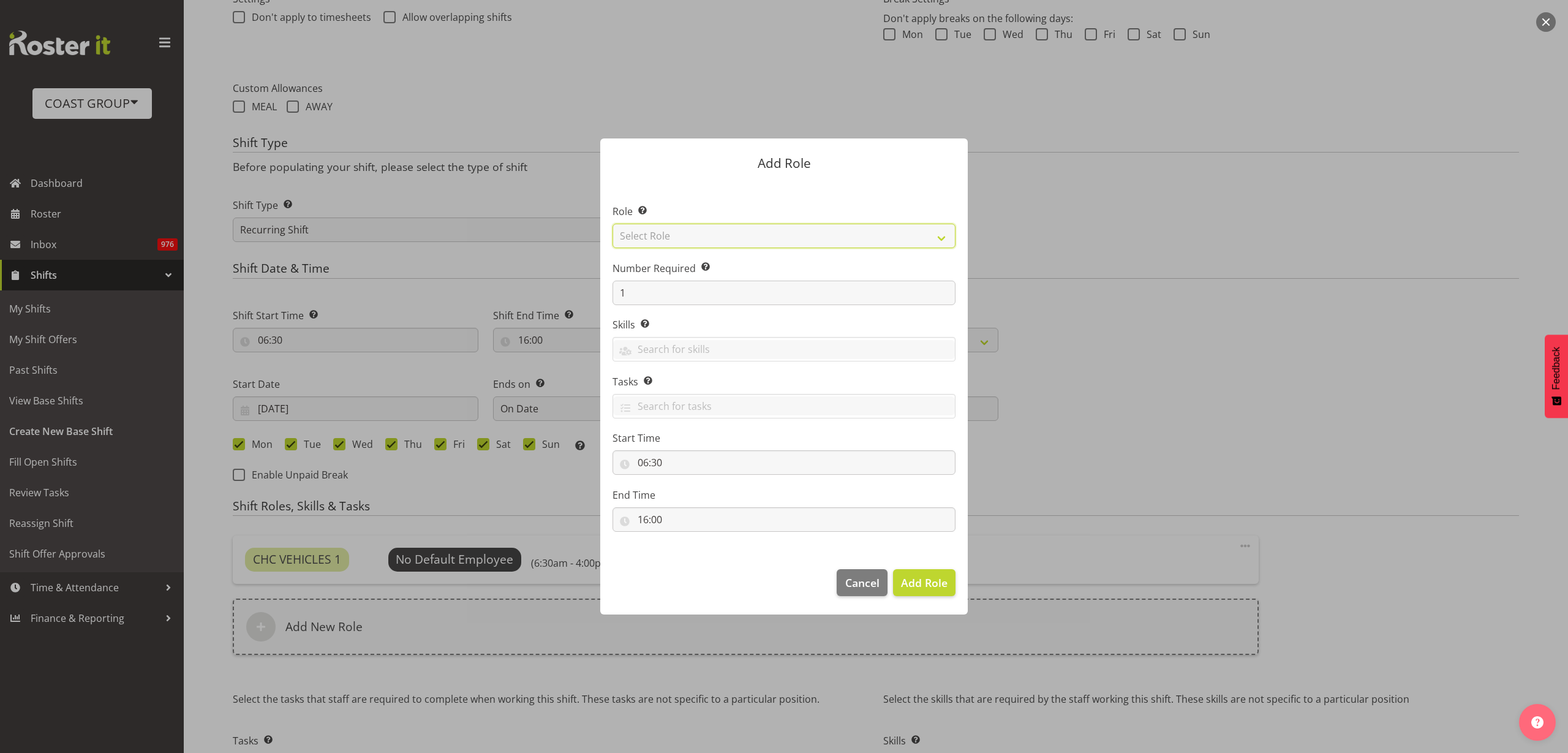
click at [729, 238] on select "Select Role ACCOUNT MANAGER ACCOUNT MANAGER DW ACCOUNTS AKL DIANNA VEHICLES AKL…" at bounding box center [784, 236] width 343 height 25
select select "123"
click at [612, 224] on select "Select Role ACCOUNT MANAGER ACCOUNT MANAGER DW ACCOUNTS AKL DIANNA VEHICLES AKL…" at bounding box center [784, 236] width 343 height 25
click at [948, 583] on button "Add Role" at bounding box center [924, 582] width 63 height 27
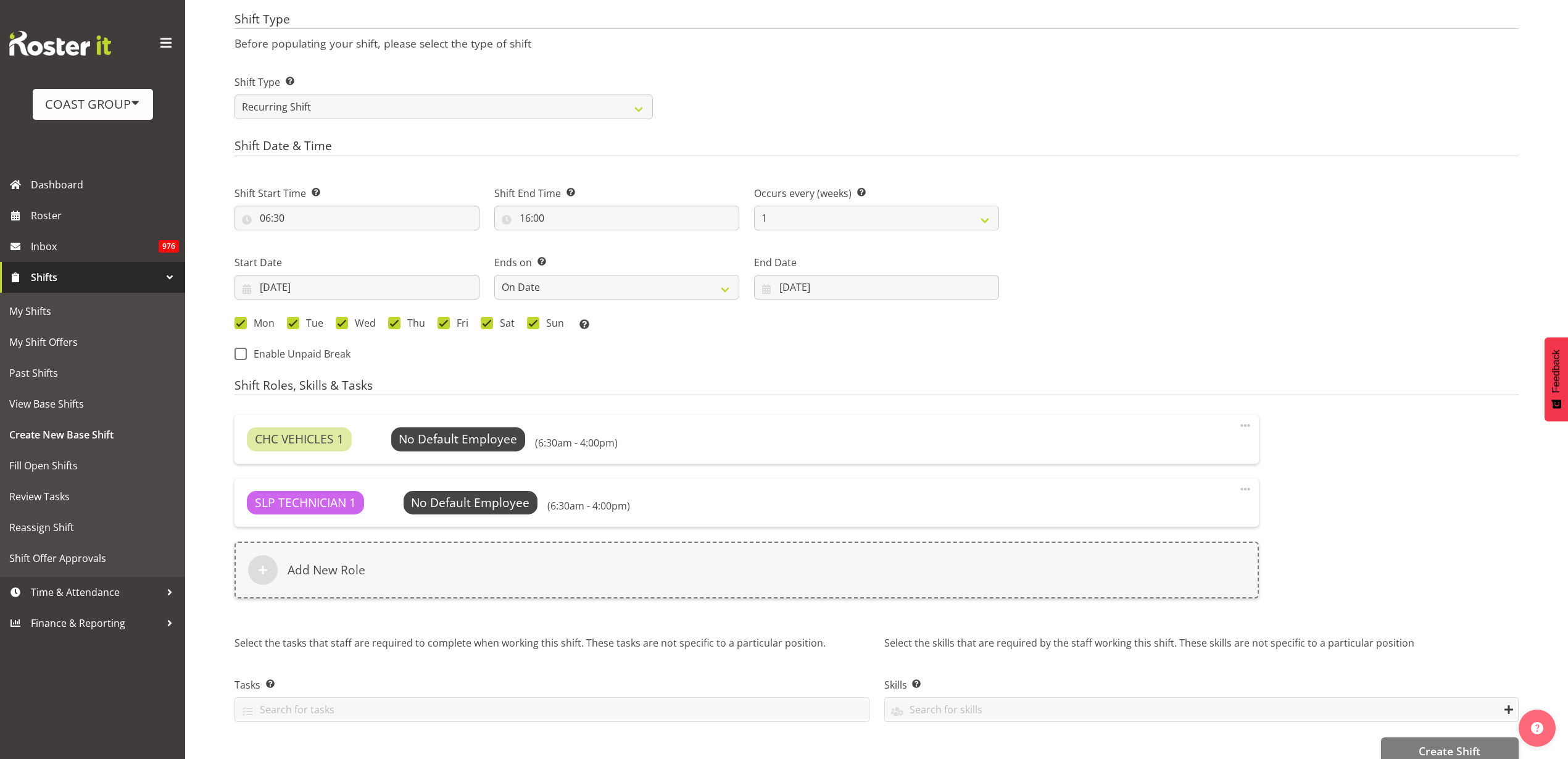
scroll to position [537, 0]
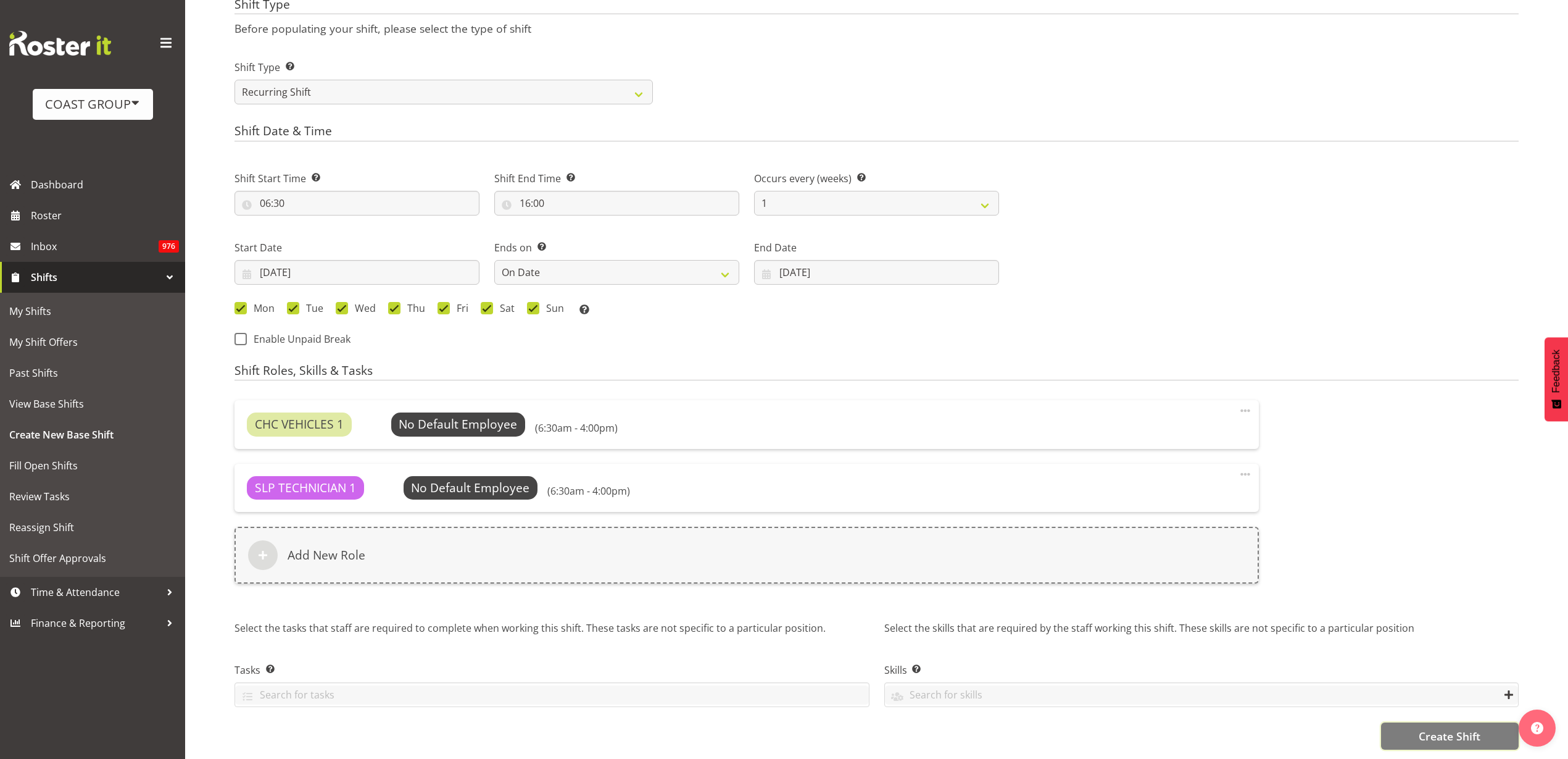
click at [1470, 728] on span "Create Shift" at bounding box center [1450, 736] width 62 height 16
